Goal: Information Seeking & Learning: Compare options

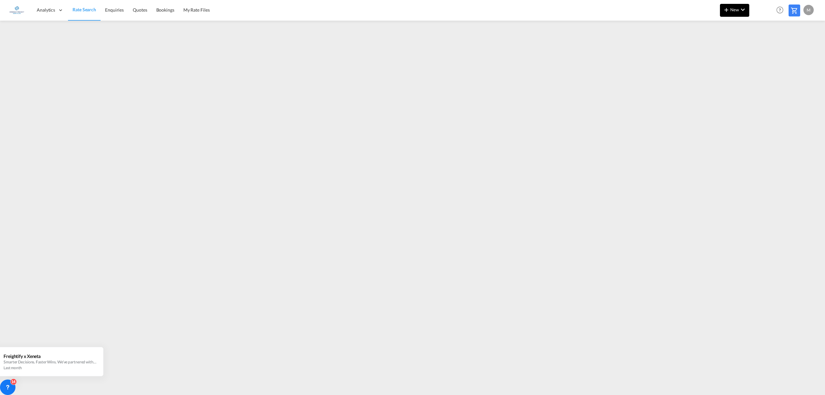
click at [740, 10] on md-icon "icon-chevron-down" at bounding box center [743, 10] width 8 height 8
click at [782, 49] on div "Ratesheet" at bounding box center [774, 48] width 40 height 16
click at [731, 10] on span "New" at bounding box center [734, 9] width 24 height 5
click at [732, 27] on div "Rates" at bounding box center [727, 27] width 26 height 16
click at [766, 51] on div "Ratesheet" at bounding box center [769, 48] width 24 height 16
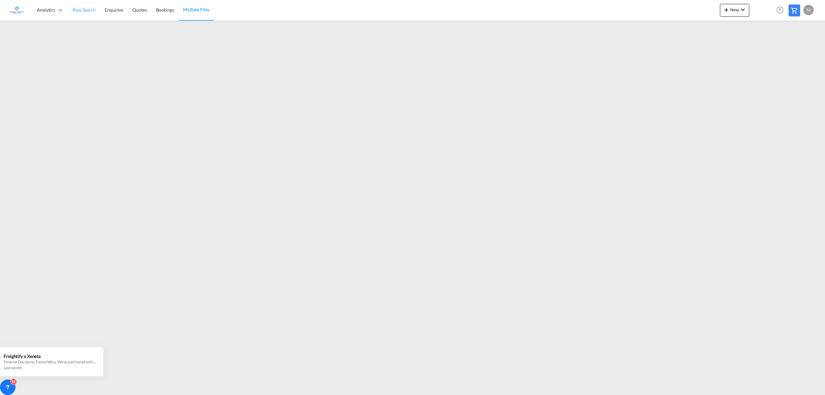
click at [82, 12] on span "Rate Search" at bounding box center [83, 9] width 23 height 5
